Goal: Task Accomplishment & Management: Manage account settings

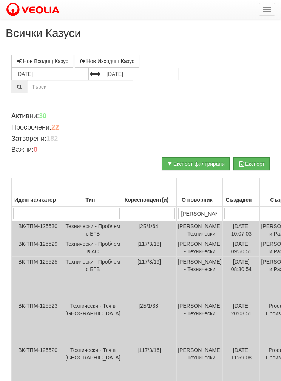
scroll to position [130, 74]
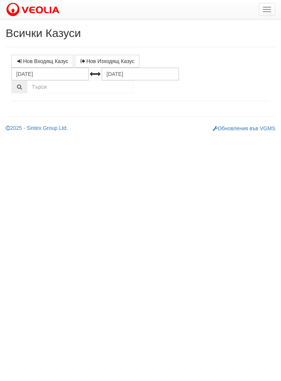
select select "1"
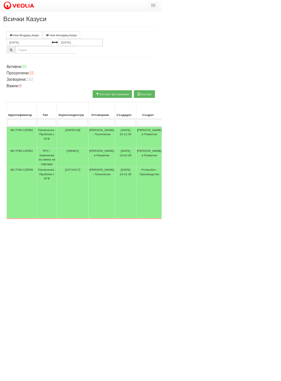
scroll to position [100, 108]
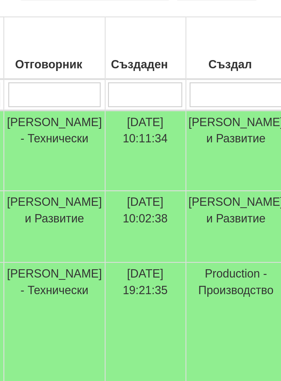
click at [131, 108] on input "search" at bounding box center [152, 113] width 43 height 11
click at [94, 108] on input "search" at bounding box center [111, 113] width 34 height 11
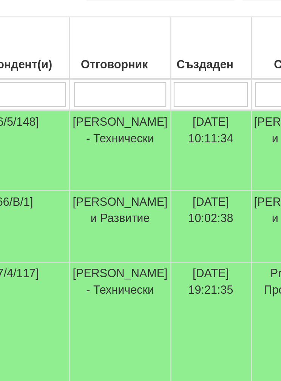
click at [50, 108] on input "search" at bounding box center [69, 113] width 43 height 11
type input "Д"
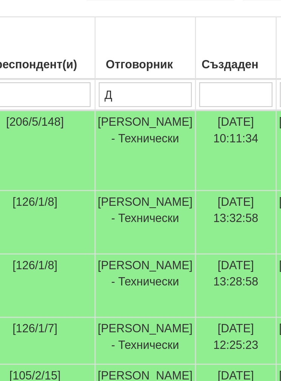
type input "Ди"
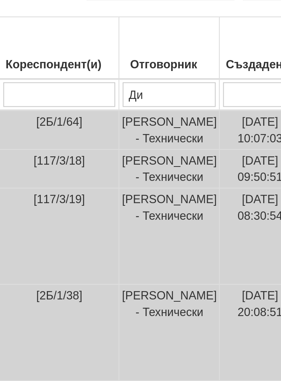
type input "Дия"
type input "[PERSON_NAME]"
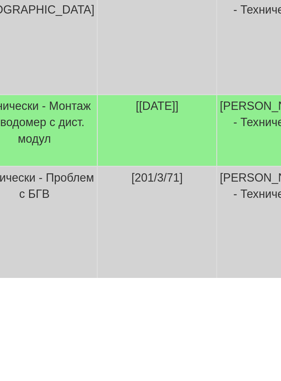
scroll to position [100, 70]
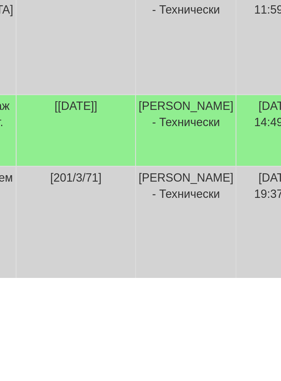
type input "[PERSON_NAME]"
click at [107, 297] on td "[PERSON_NAME] - Технически" at bounding box center [130, 313] width 46 height 33
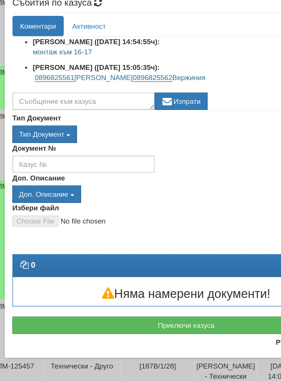
scroll to position [67, 0]
click at [121, 324] on div "Приключи казуса" at bounding box center [141, 334] width 270 height 20
click at [110, 332] on button "Приключи казуса" at bounding box center [140, 338] width 259 height 13
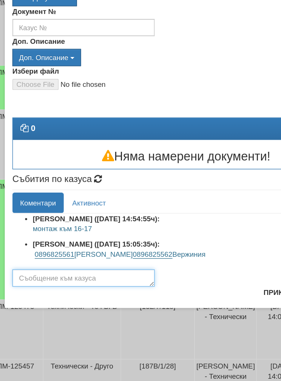
click at [81, 297] on textarea at bounding box center [64, 303] width 106 height 13
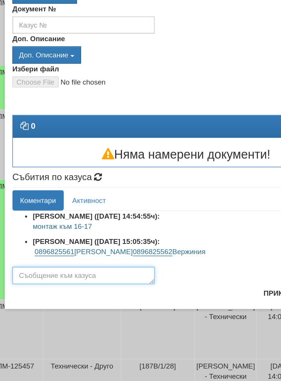
scroll to position [260, 0]
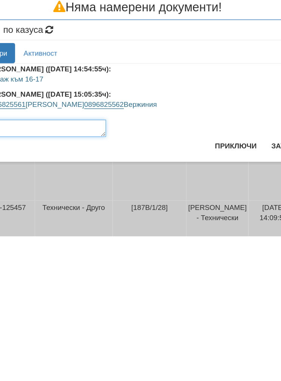
type textarea "Готов"
click at [194, 308] on button "Приключи" at bounding box center [214, 314] width 40 height 12
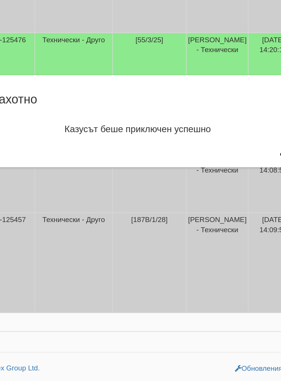
click at [190, 160] on div "Страхотно" at bounding box center [140, 173] width 259 height 27
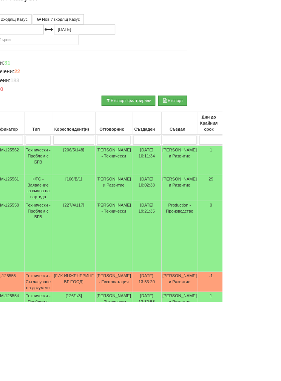
scroll to position [66, 50]
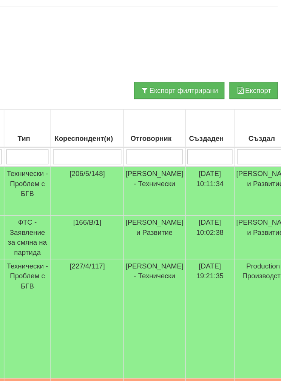
click at [73, 142] on input "search" at bounding box center [76, 147] width 51 height 11
type input "55"
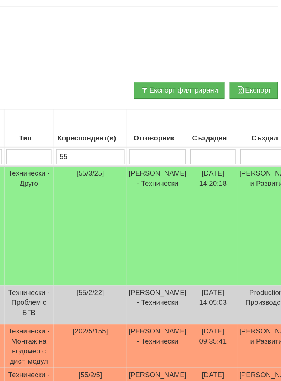
type input "55"
click at [123, 155] on td "[PERSON_NAME] - Технически" at bounding box center [130, 200] width 46 height 90
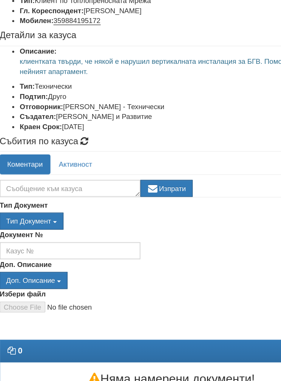
scroll to position [37, 0]
click at [47, 332] on button "Приключи казуса" at bounding box center [140, 338] width 259 height 13
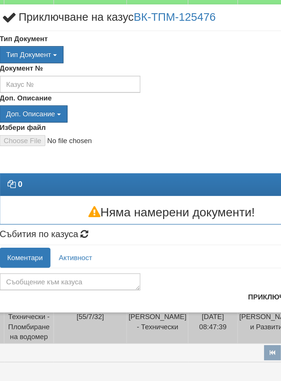
scroll to position [240, 50]
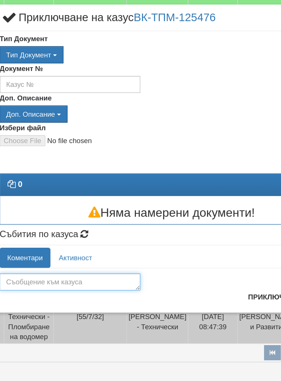
click at [67, 278] on textarea at bounding box center [64, 284] width 106 height 13
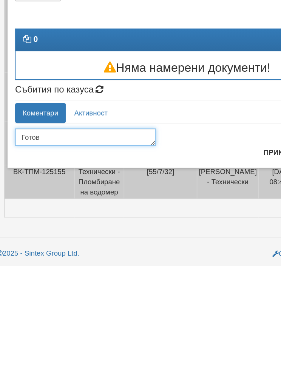
type textarea "Готов"
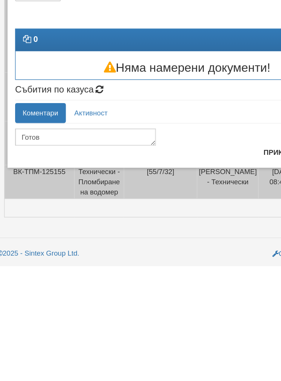
click at [206, 290] on button "Приключи" at bounding box center [214, 296] width 40 height 12
